Goal: Obtain resource: Download file/media

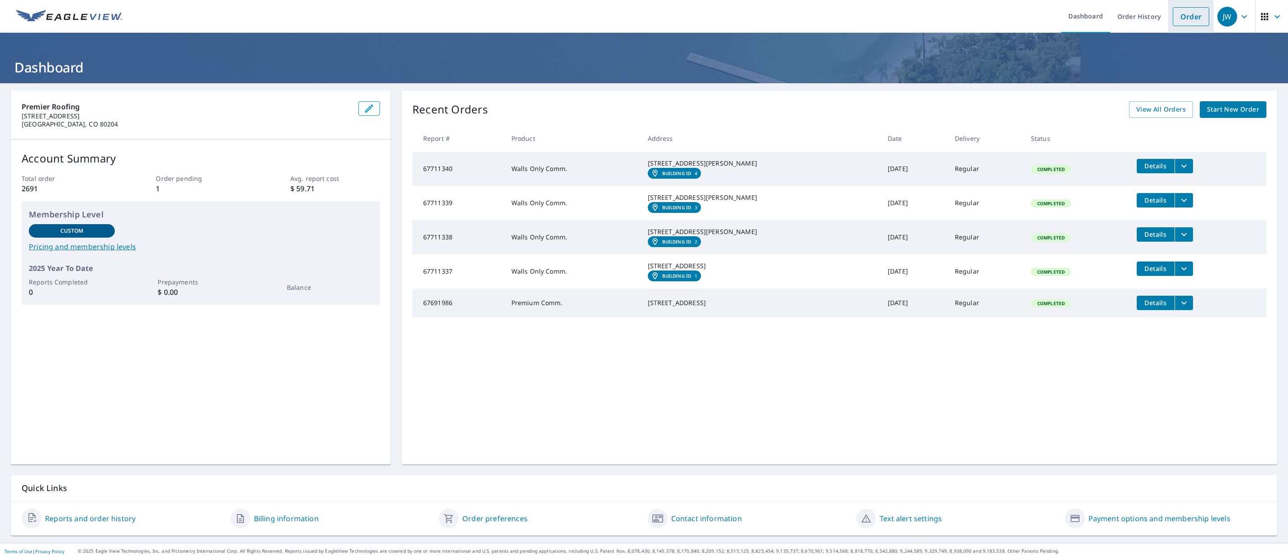
click at [1173, 20] on link "Order" at bounding box center [1191, 16] width 36 height 19
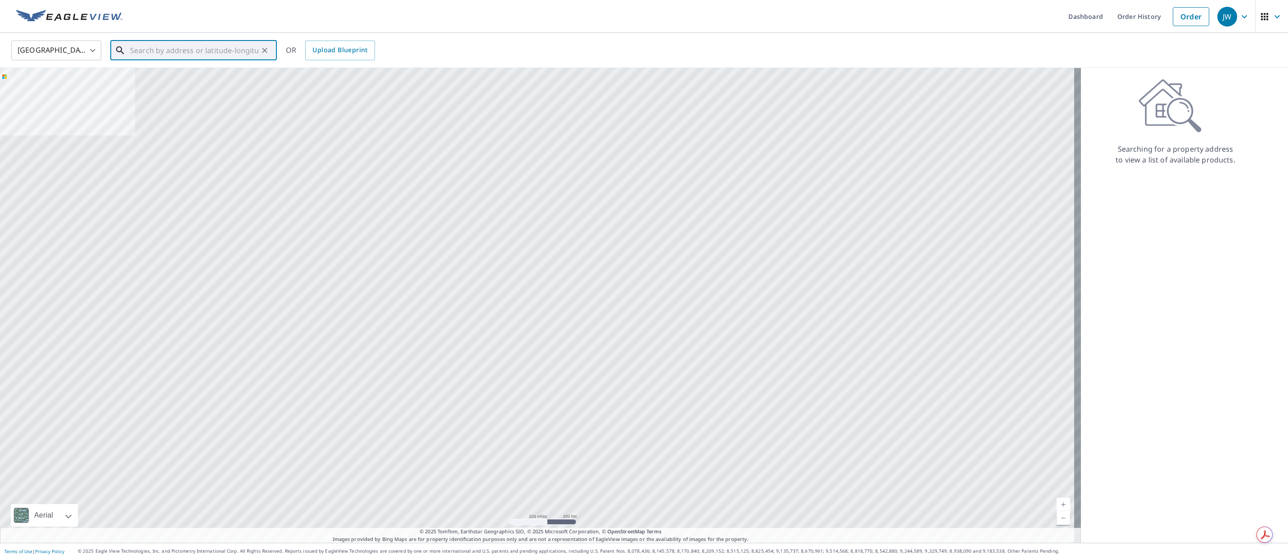
click at [227, 50] on input "text" at bounding box center [194, 50] width 128 height 25
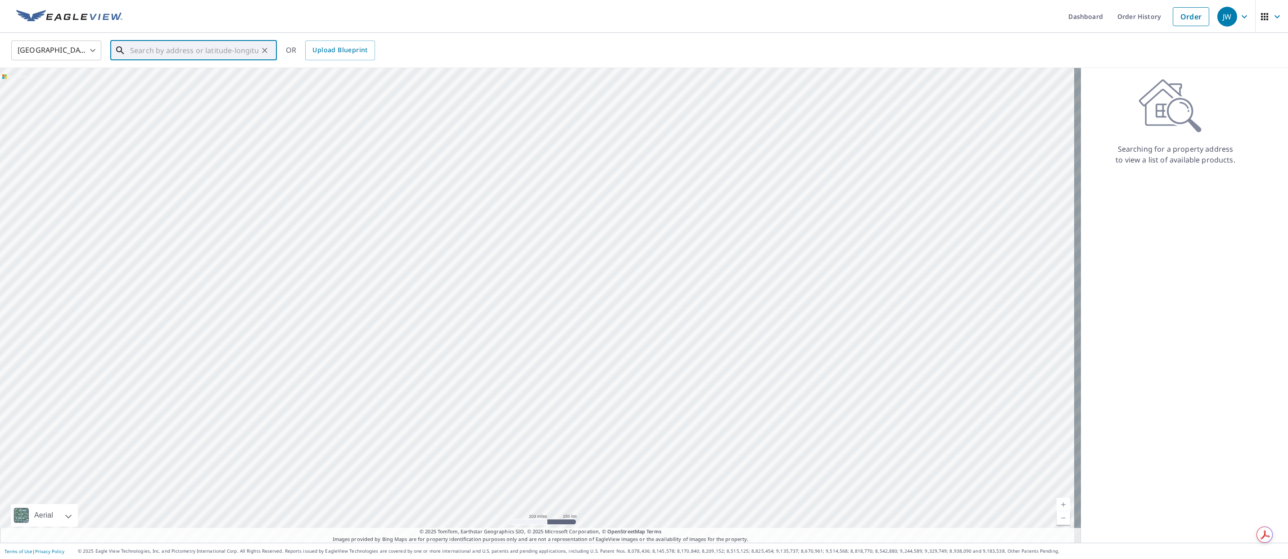
paste input "[STREET_ADDRESS]"
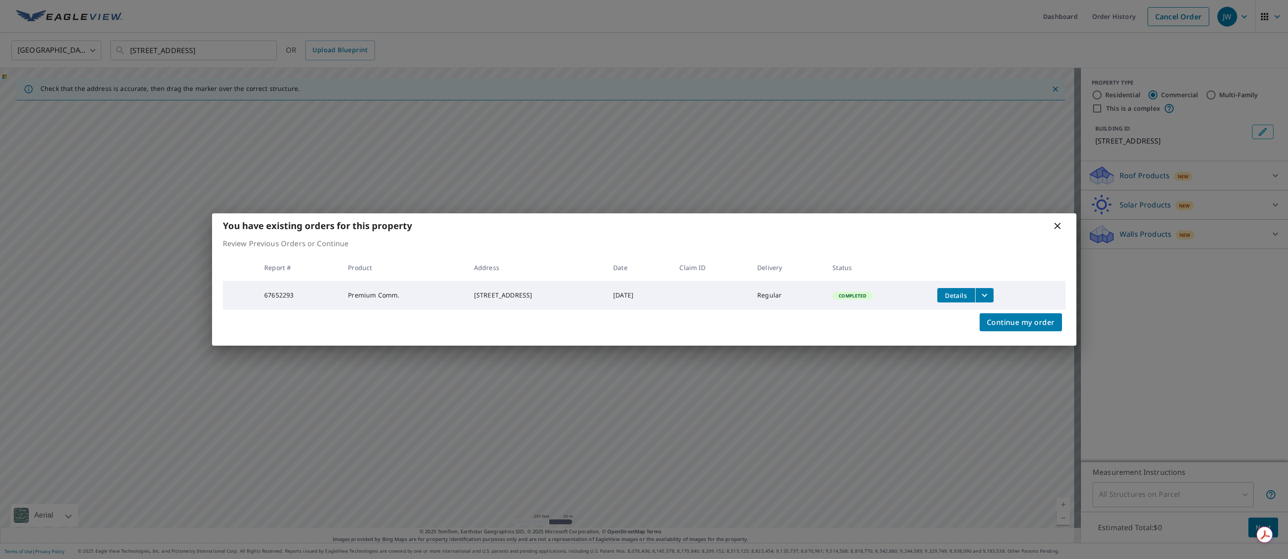
click at [990, 294] on icon "filesDropdownBtn-67652293" at bounding box center [984, 295] width 11 height 11
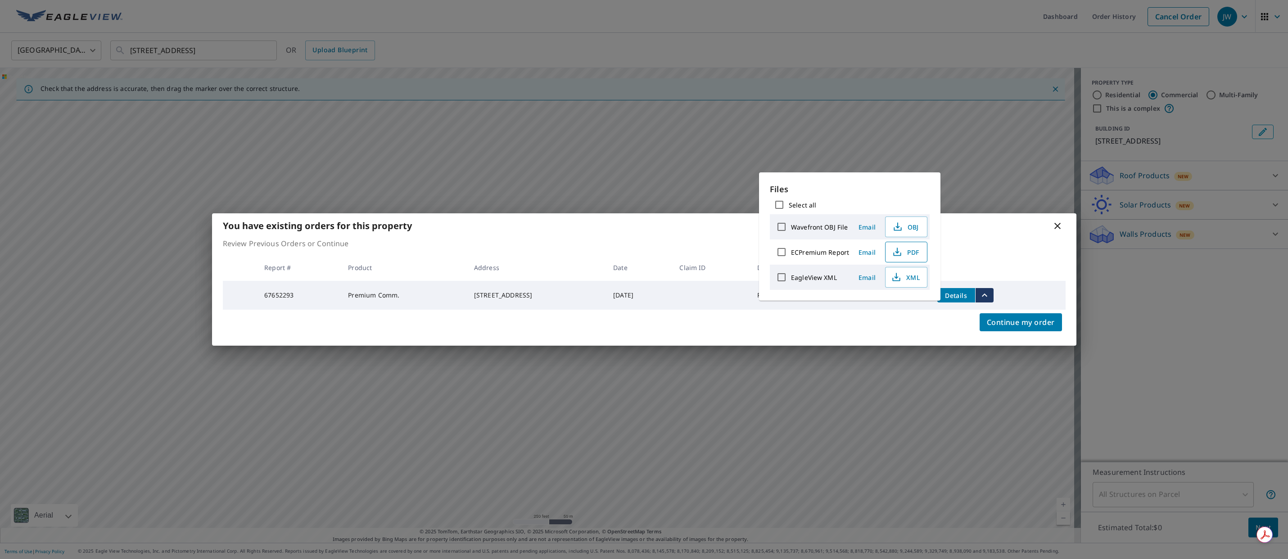
click at [907, 252] on span "PDF" at bounding box center [905, 252] width 29 height 11
click at [1051, 221] on div "You have existing orders for this property" at bounding box center [644, 225] width 864 height 25
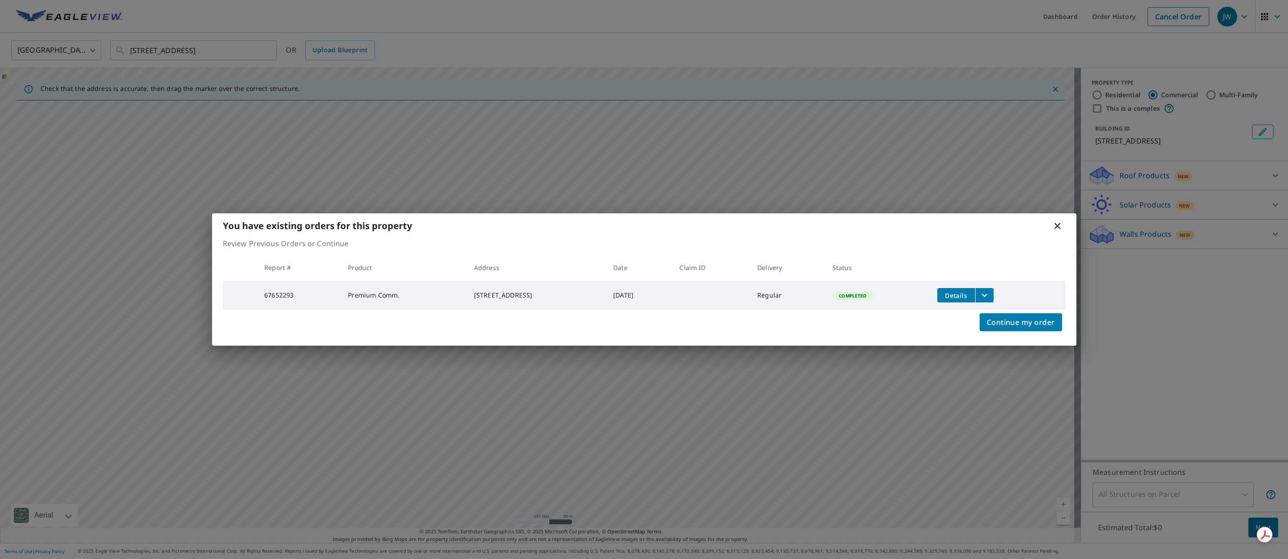
click at [1055, 223] on icon at bounding box center [1057, 226] width 6 height 6
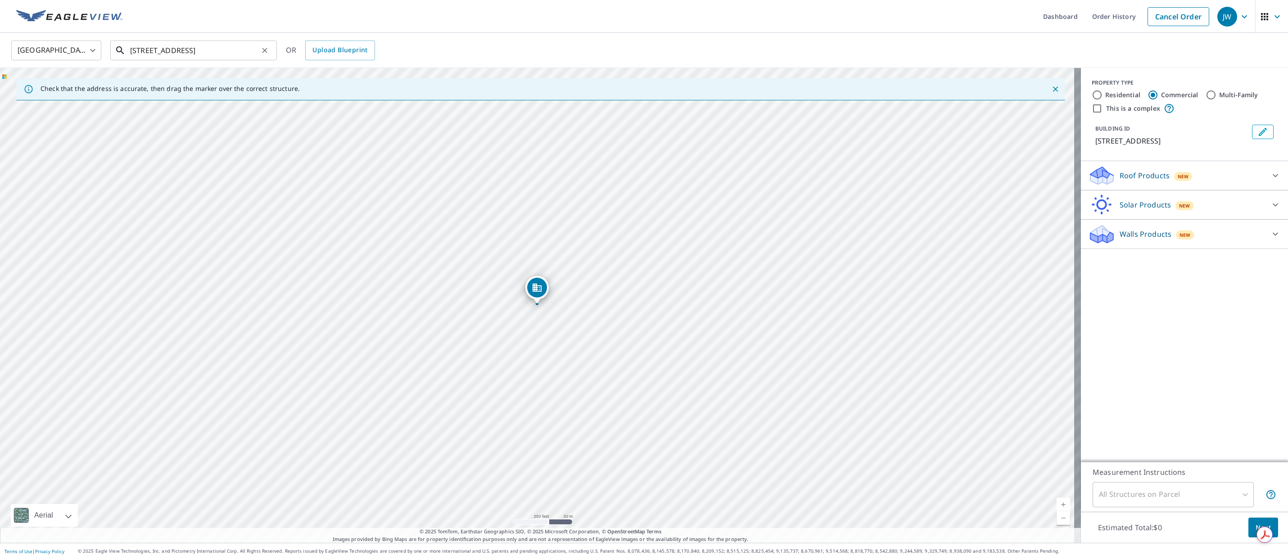
click at [182, 50] on input "[STREET_ADDRESS]" at bounding box center [194, 50] width 128 height 25
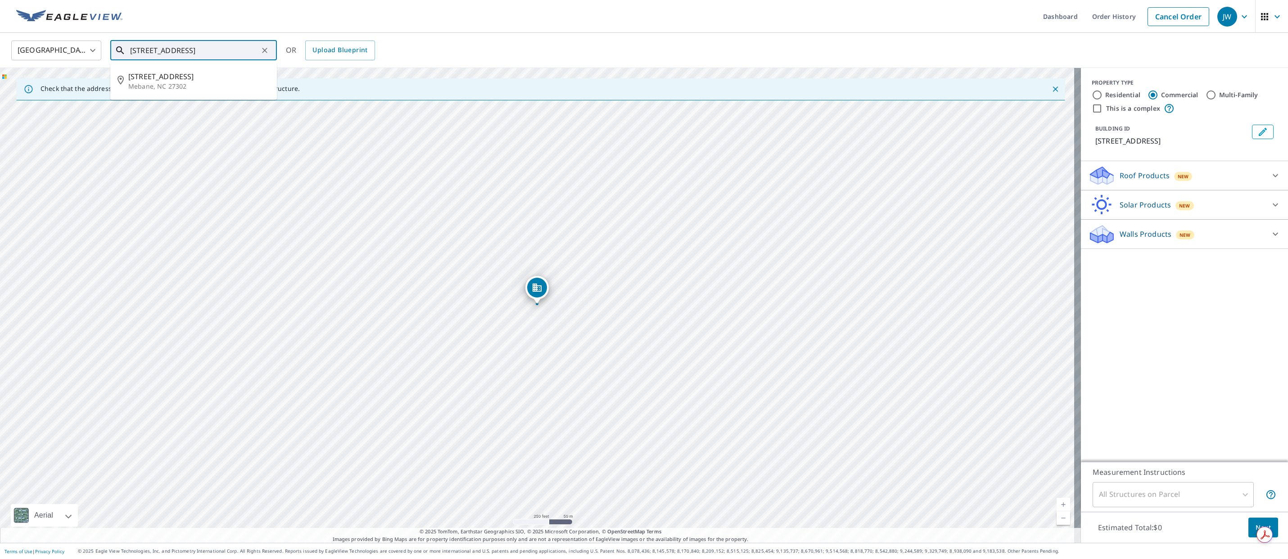
click at [182, 50] on input "[STREET_ADDRESS]" at bounding box center [194, 50] width 128 height 25
paste input "[STREET_ADDRESS][PERSON_NAME]"
type input "[STREET_ADDRESS][PERSON_NAME]"
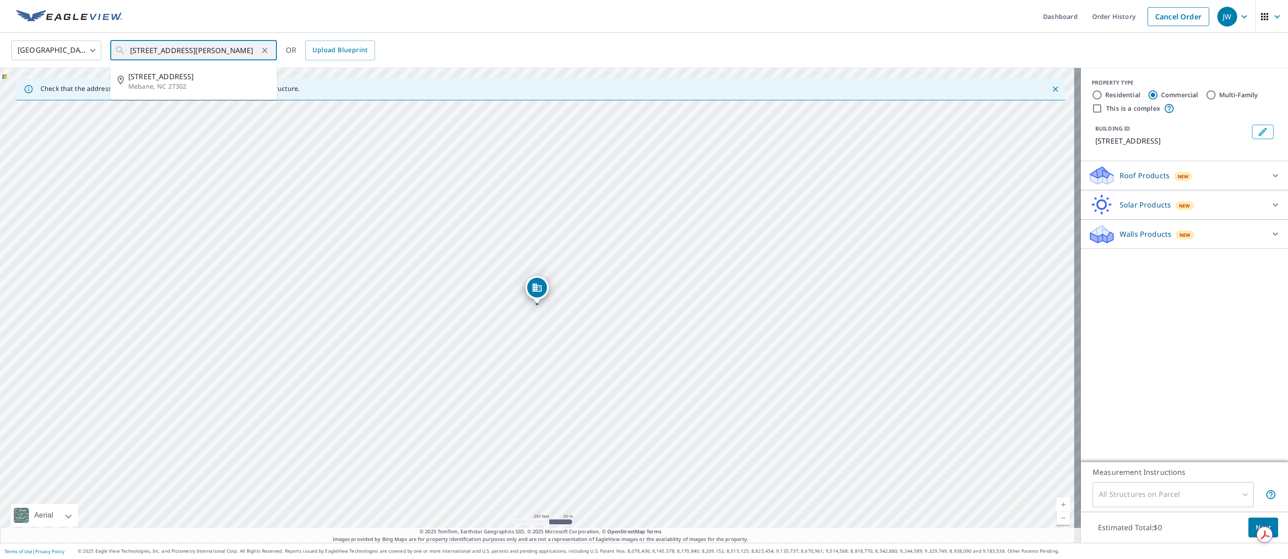
scroll to position [0, 0]
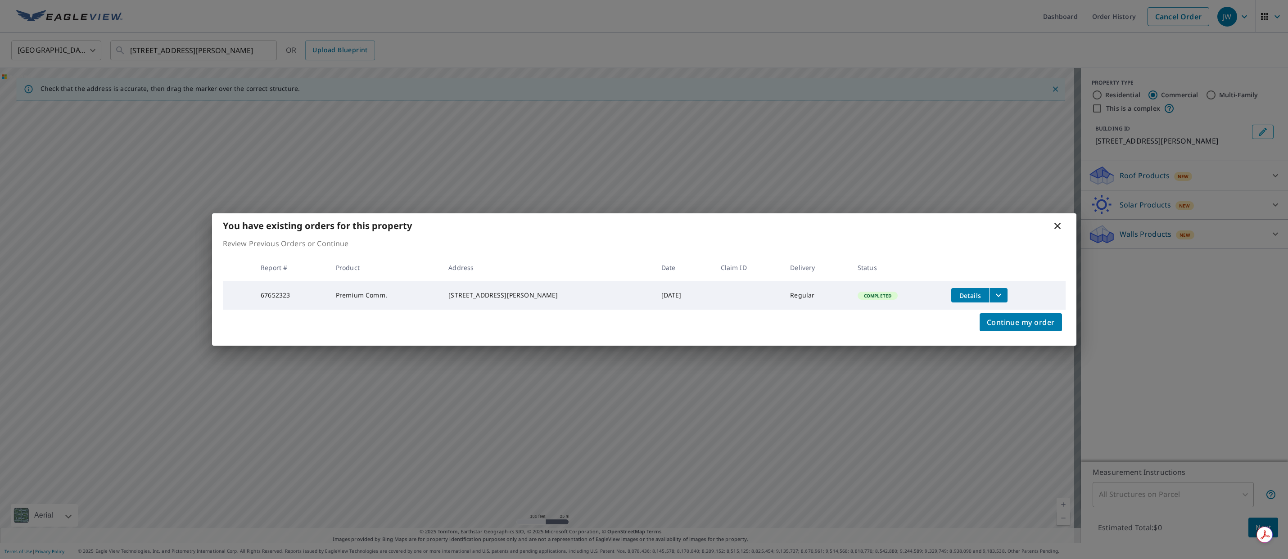
click at [995, 292] on icon "filesDropdownBtn-67652323" at bounding box center [998, 295] width 11 height 11
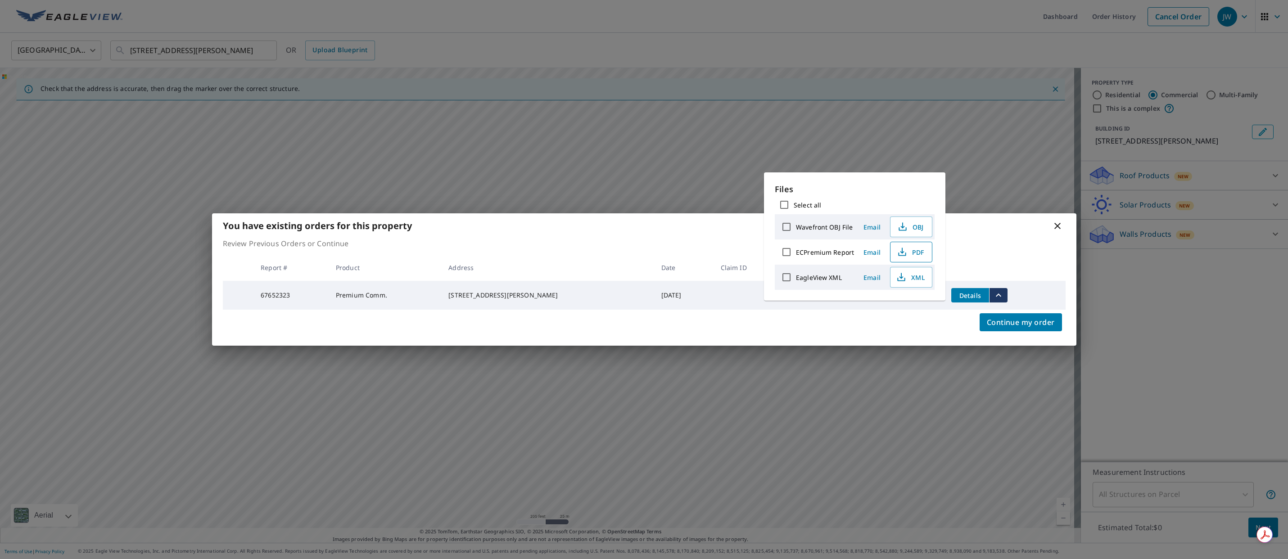
click at [916, 251] on span "PDF" at bounding box center [910, 252] width 29 height 11
click at [1057, 225] on icon at bounding box center [1057, 226] width 6 height 6
